Goal: Information Seeking & Learning: Learn about a topic

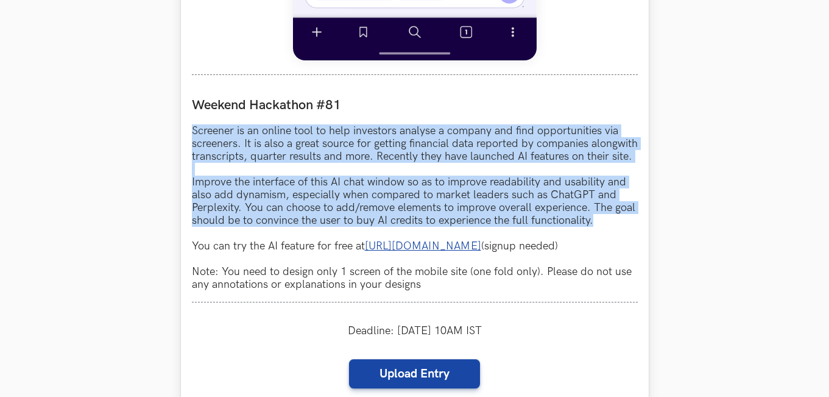
click at [345, 193] on p "Screener is an online tool to help investors analyse a company and find opportu…" at bounding box center [415, 207] width 446 height 166
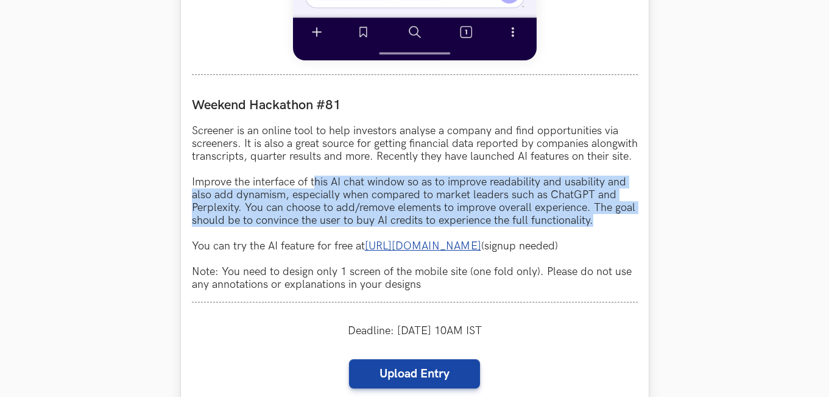
drag, startPoint x: 315, startPoint y: 195, endPoint x: 605, endPoint y: 237, distance: 293.0
click at [605, 237] on p "Screener is an online tool to help investors analyse a company and find opportu…" at bounding box center [415, 207] width 446 height 166
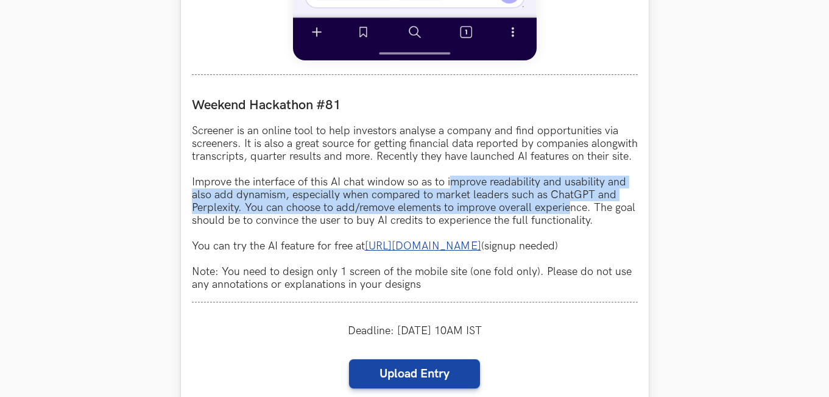
drag, startPoint x: 449, startPoint y: 199, endPoint x: 570, endPoint y: 219, distance: 122.8
click at [570, 219] on p "Screener is an online tool to help investors analyse a company and find opportu…" at bounding box center [415, 207] width 446 height 166
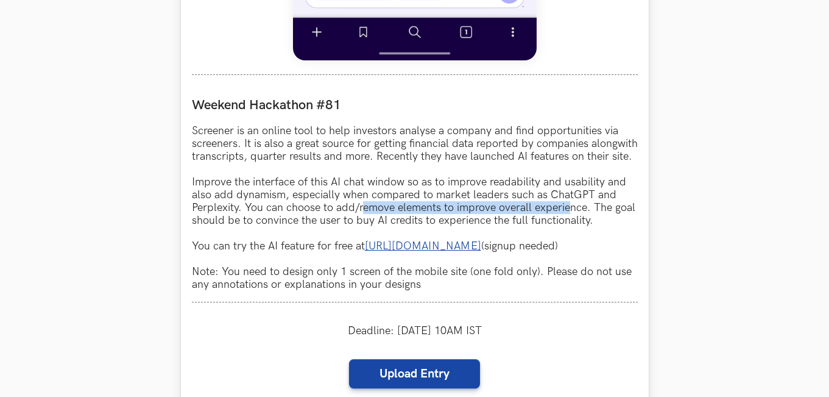
drag, startPoint x: 570, startPoint y: 219, endPoint x: 361, endPoint y: 219, distance: 208.9
click at [361, 219] on p "Screener is an online tool to help investors analyse a company and find opportu…" at bounding box center [415, 207] width 446 height 166
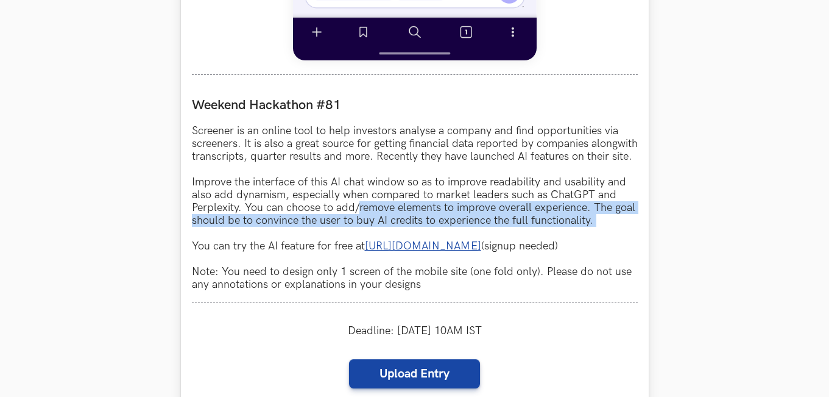
drag, startPoint x: 361, startPoint y: 219, endPoint x: 606, endPoint y: 233, distance: 245.3
click at [606, 233] on p "Screener is an online tool to help investors analyse a company and find opportu…" at bounding box center [415, 207] width 446 height 166
drag, startPoint x: 607, startPoint y: 233, endPoint x: 604, endPoint y: 216, distance: 17.8
click at [604, 216] on p "Screener is an online tool to help investors analyse a company and find opportu…" at bounding box center [415, 207] width 446 height 166
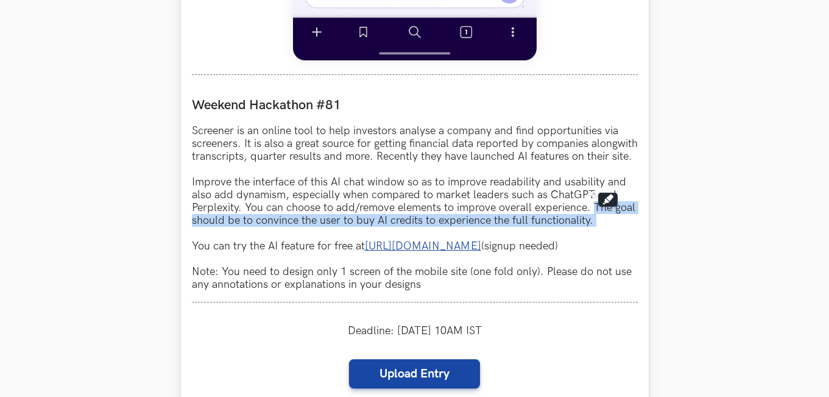
click at [604, 216] on p "Screener is an online tool to help investors analyse a company and find opportu…" at bounding box center [415, 207] width 446 height 166
drag, startPoint x: 604, startPoint y: 216, endPoint x: 613, endPoint y: 230, distance: 16.4
click at [613, 230] on p "Screener is an online tool to help investors analyse a company and find opportu…" at bounding box center [415, 207] width 446 height 166
drag, startPoint x: 582, startPoint y: 216, endPoint x: 624, endPoint y: 232, distance: 44.6
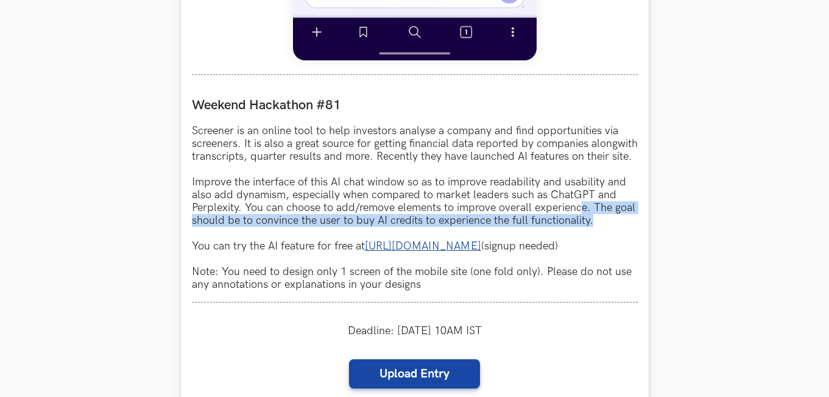
click at [624, 232] on p "Screener is an online tool to help investors analyse a company and find opportu…" at bounding box center [415, 207] width 446 height 166
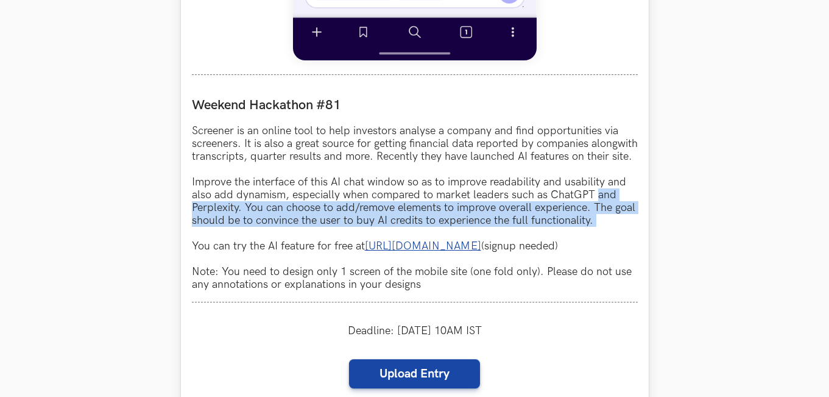
click at [632, 208] on p "Screener is an online tool to help investors analyse a company and find opportu…" at bounding box center [415, 207] width 446 height 166
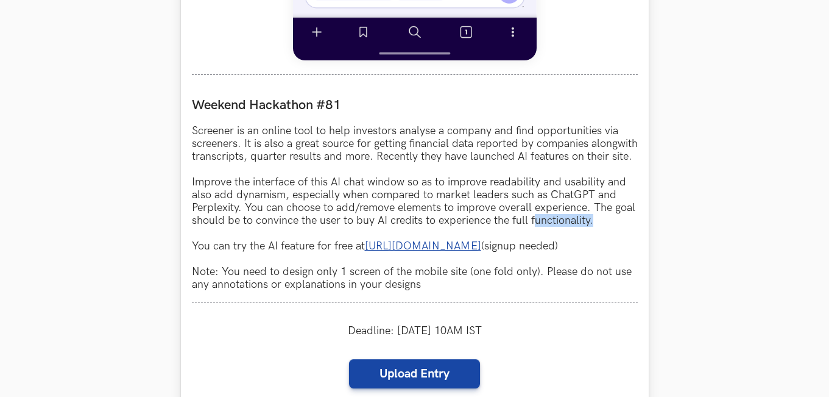
drag, startPoint x: 574, startPoint y: 235, endPoint x: 596, endPoint y: 238, distance: 22.7
click at [596, 238] on p "Screener is an online tool to help investors analyse a company and find opportu…" at bounding box center [415, 207] width 446 height 166
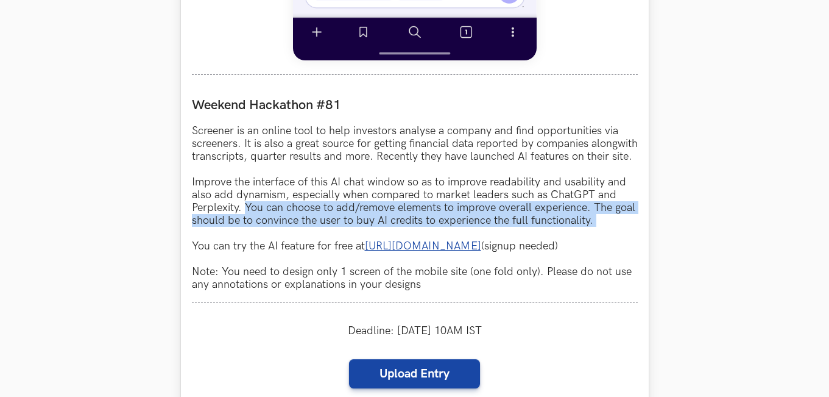
drag, startPoint x: 596, startPoint y: 238, endPoint x: 247, endPoint y: 225, distance: 349.9
click at [247, 225] on p "Screener is an online tool to help investors analyse a company and find opportu…" at bounding box center [415, 207] width 446 height 166
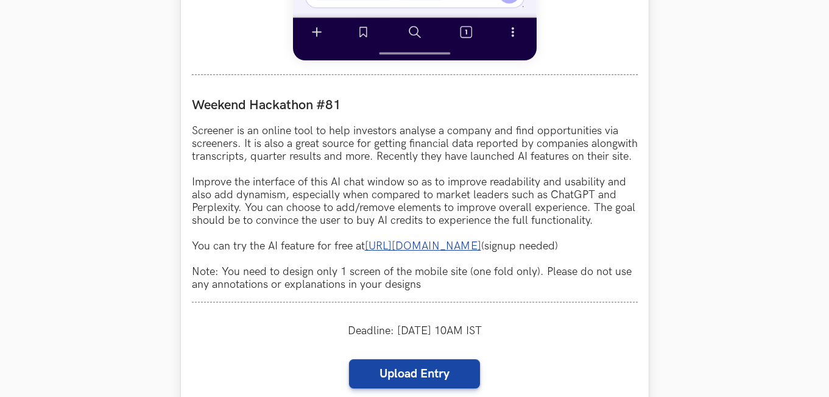
click at [235, 221] on p "Screener is an online tool to help investors analyse a company and find opportu…" at bounding box center [415, 207] width 446 height 166
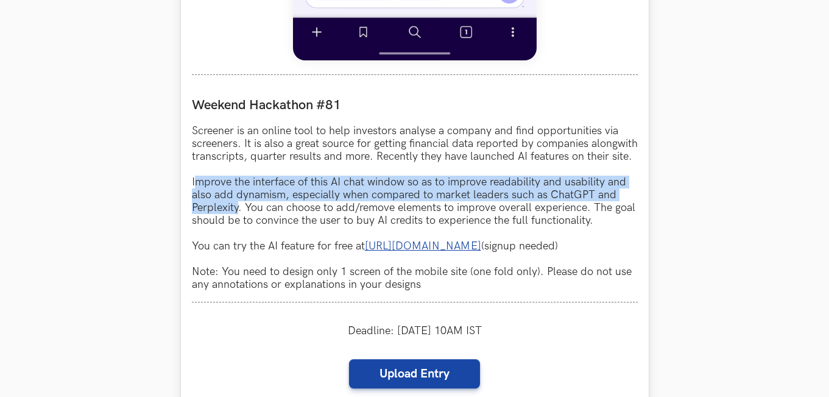
drag, startPoint x: 238, startPoint y: 221, endPoint x: 197, endPoint y: 199, distance: 47.2
click at [197, 199] on p "Screener is an online tool to help investors analyse a company and find opportu…" at bounding box center [415, 207] width 446 height 166
